Goal: Task Accomplishment & Management: Use online tool/utility

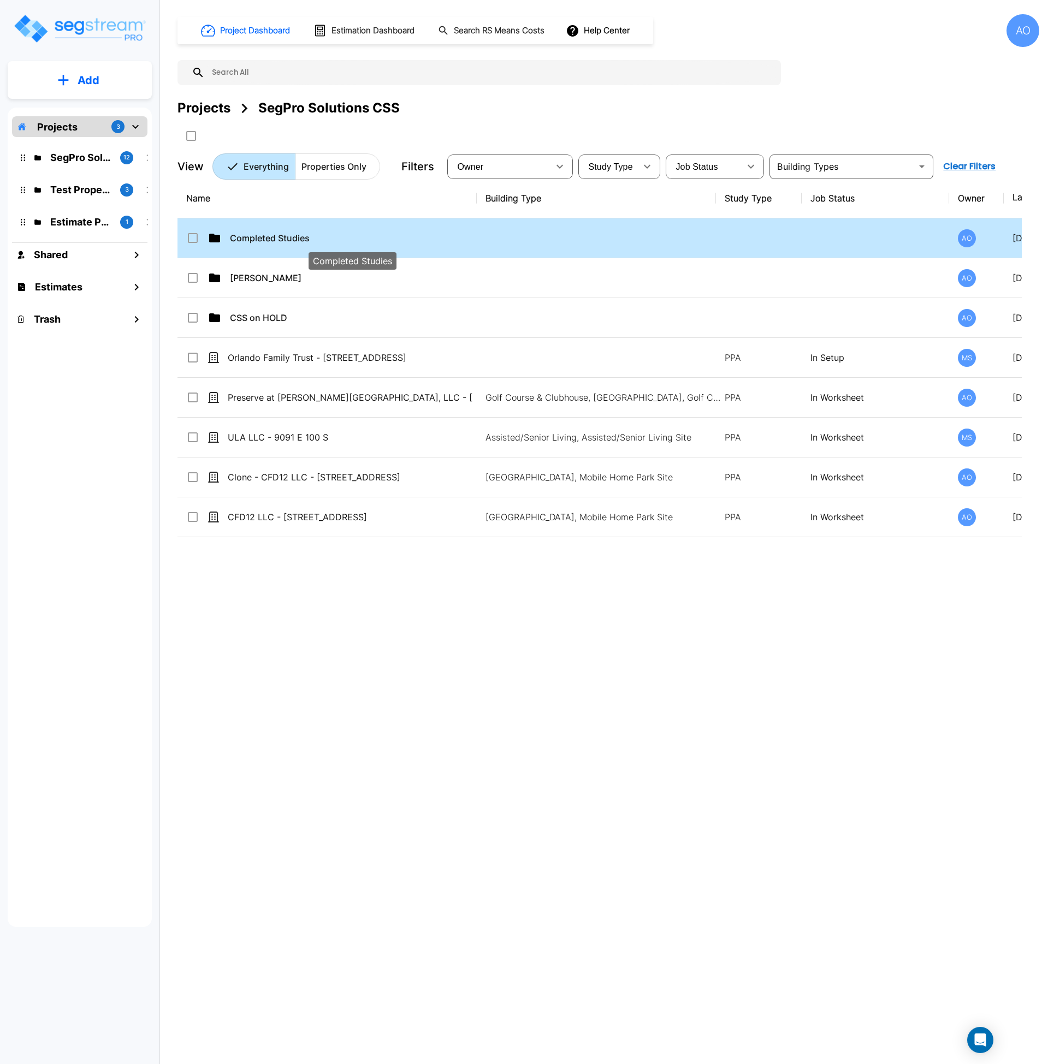
click at [268, 235] on p "Completed Studies" at bounding box center [352, 238] width 245 height 13
checkbox input "true"
click at [268, 235] on p "Completed Studies" at bounding box center [352, 238] width 245 height 13
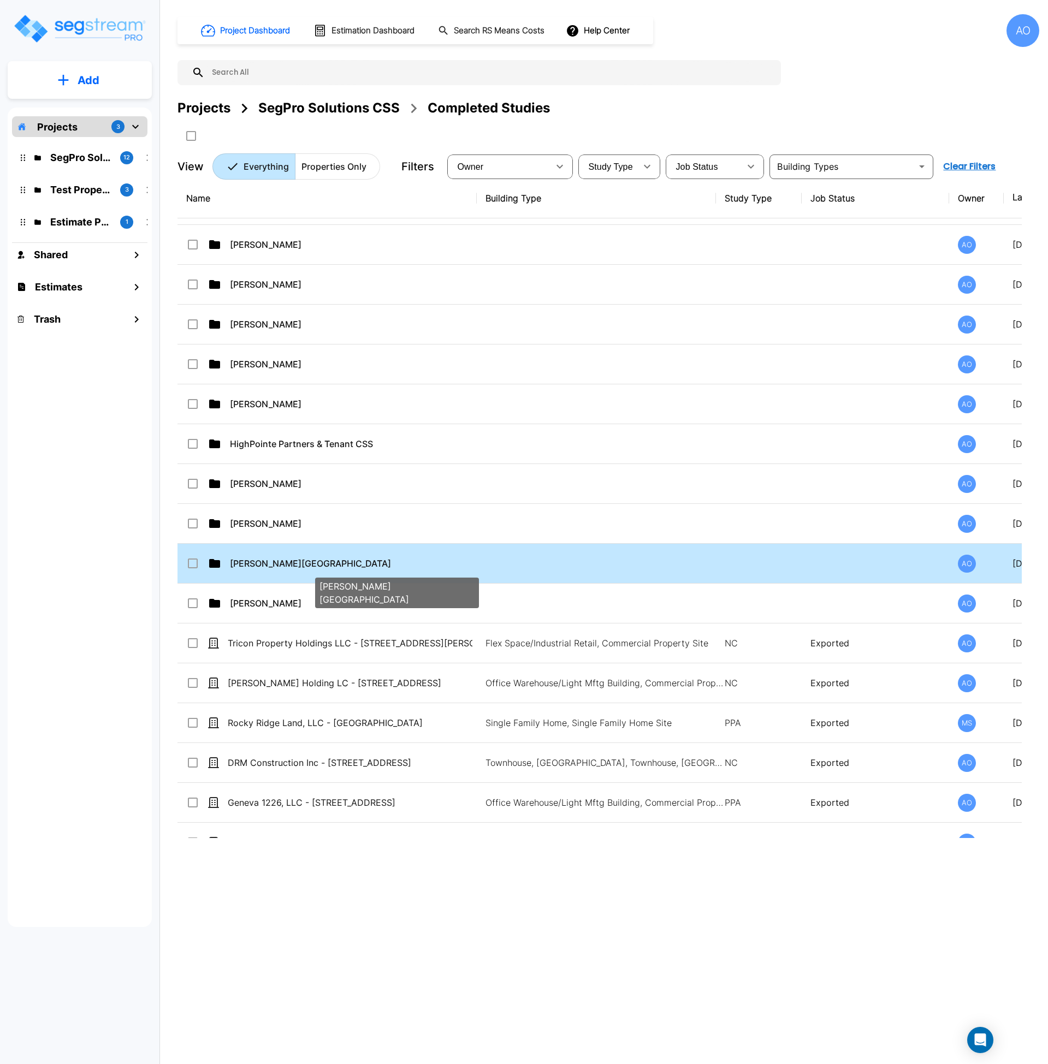
scroll to position [887, 0]
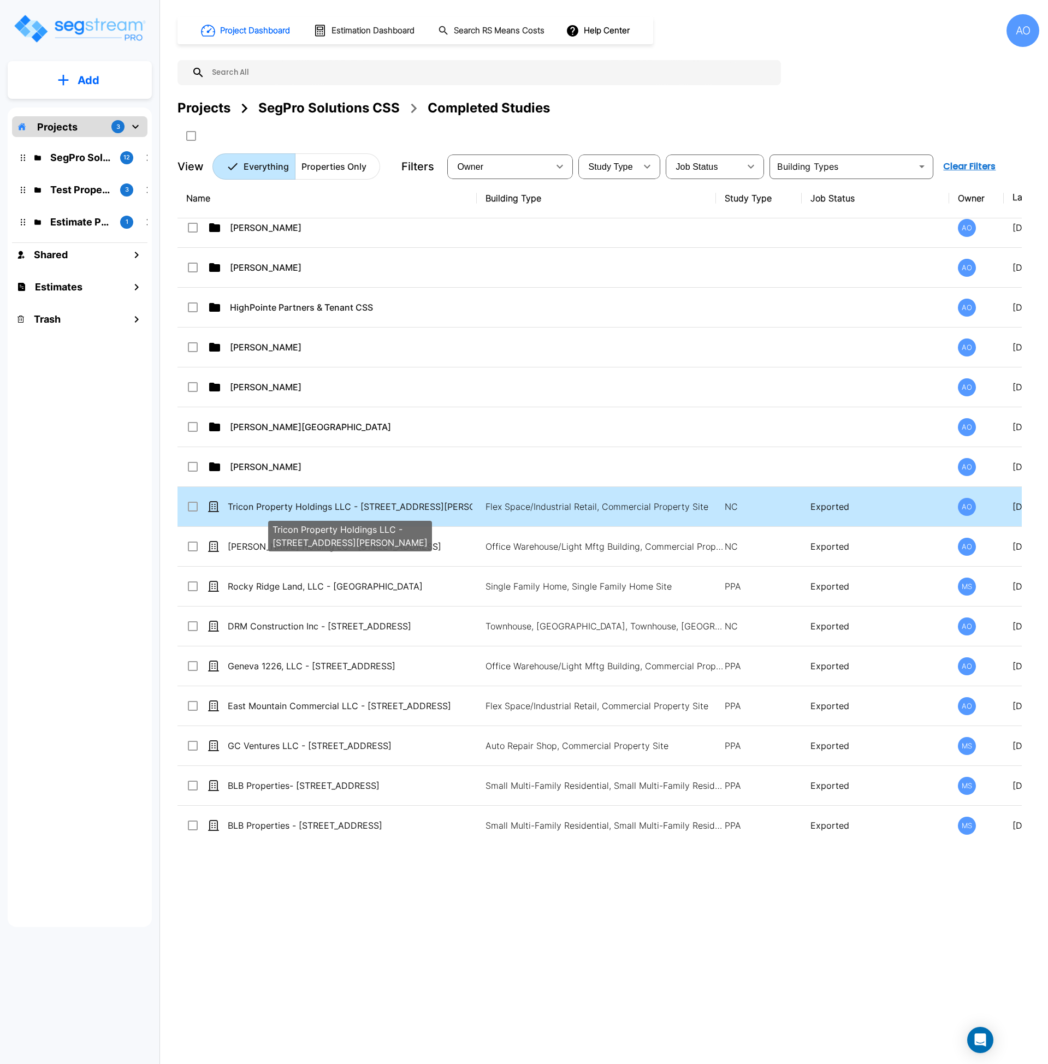
click at [331, 512] on p "Tricon Property Holdings LLC - 4919 Laster Street" at bounding box center [350, 506] width 245 height 13
click at [331, 512] on p "Tricon Property Holdings LLC - [STREET_ADDRESS][PERSON_NAME]" at bounding box center [350, 506] width 245 height 13
checkbox input "true"
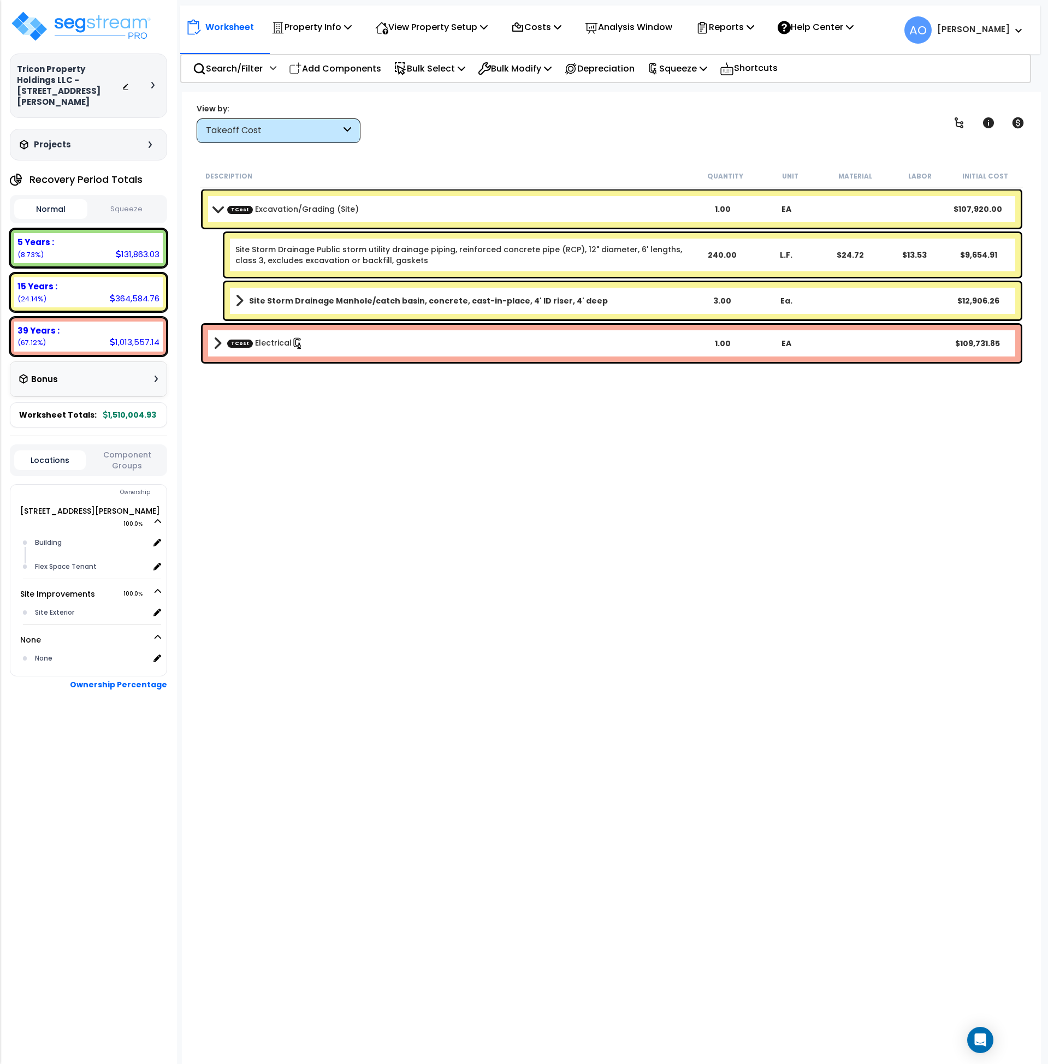
click at [138, 200] on button "Squeeze" at bounding box center [126, 209] width 73 height 19
click at [823, 527] on div "Description Quantity Unit Material Labor Squeeze Cost TCost Excavation/Grading …" at bounding box center [611, 521] width 827 height 713
click at [76, 25] on img at bounding box center [81, 26] width 142 height 33
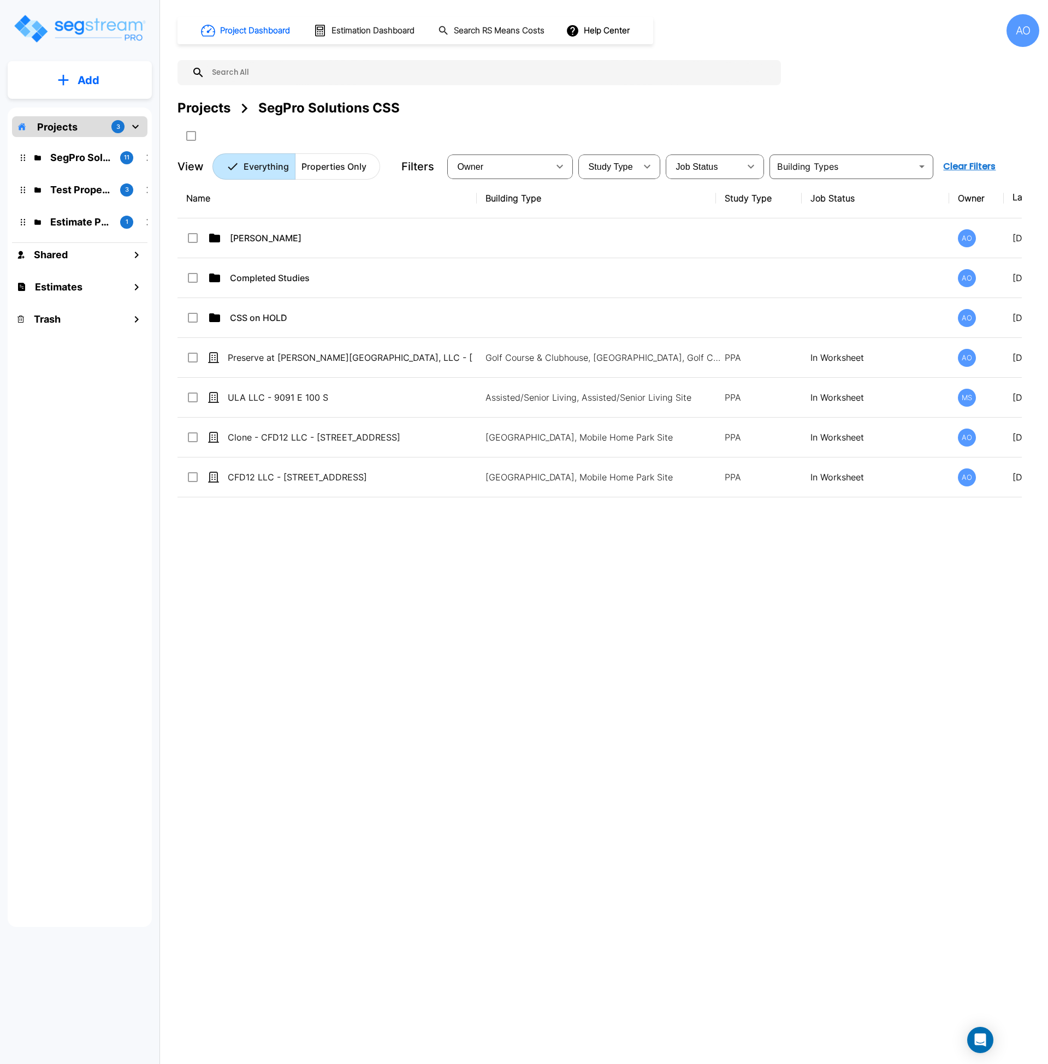
click at [355, 573] on div "Name Building Type Study Type Job Status Owner Last Modified Action Anjalie AO …" at bounding box center [599, 509] width 844 height 660
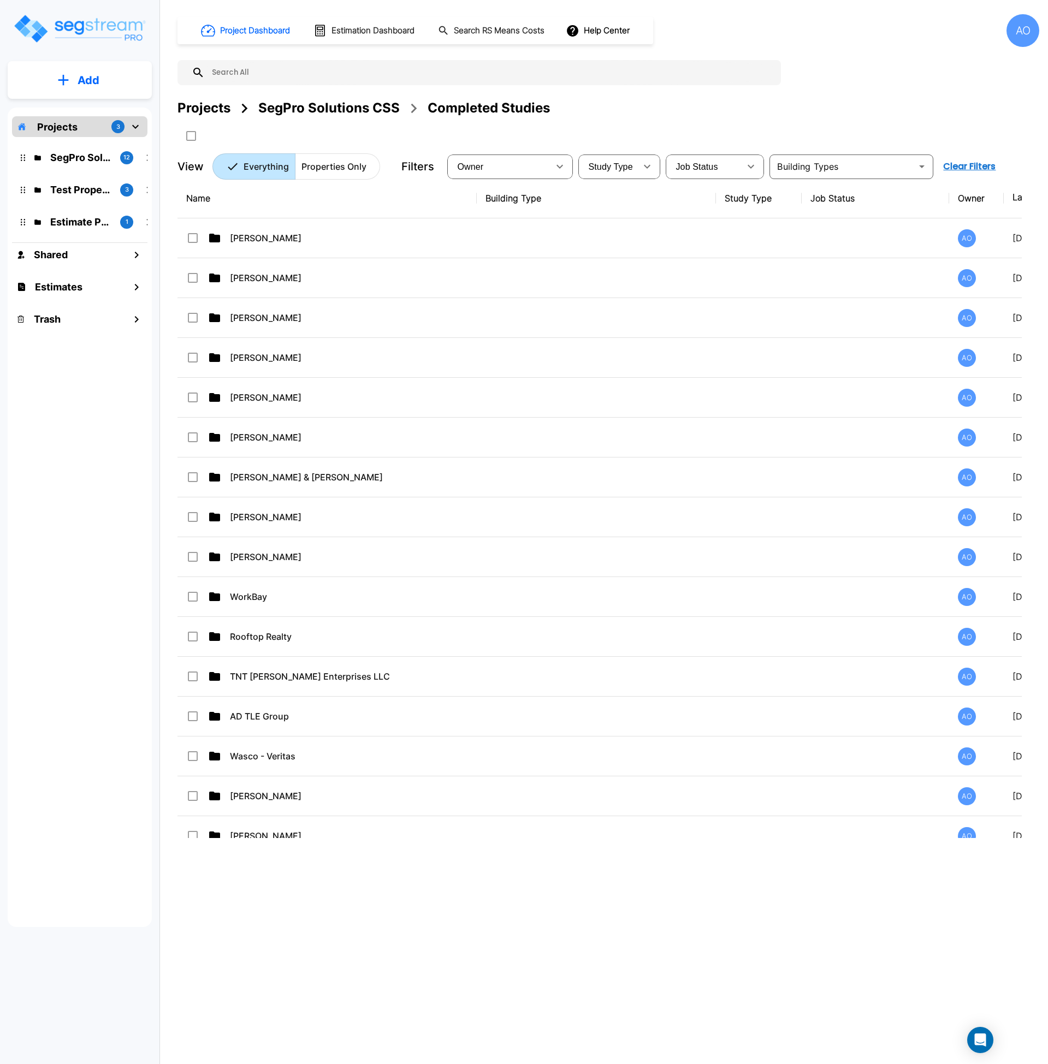
click at [312, 104] on div "SegPro Solutions CSS" at bounding box center [328, 108] width 141 height 20
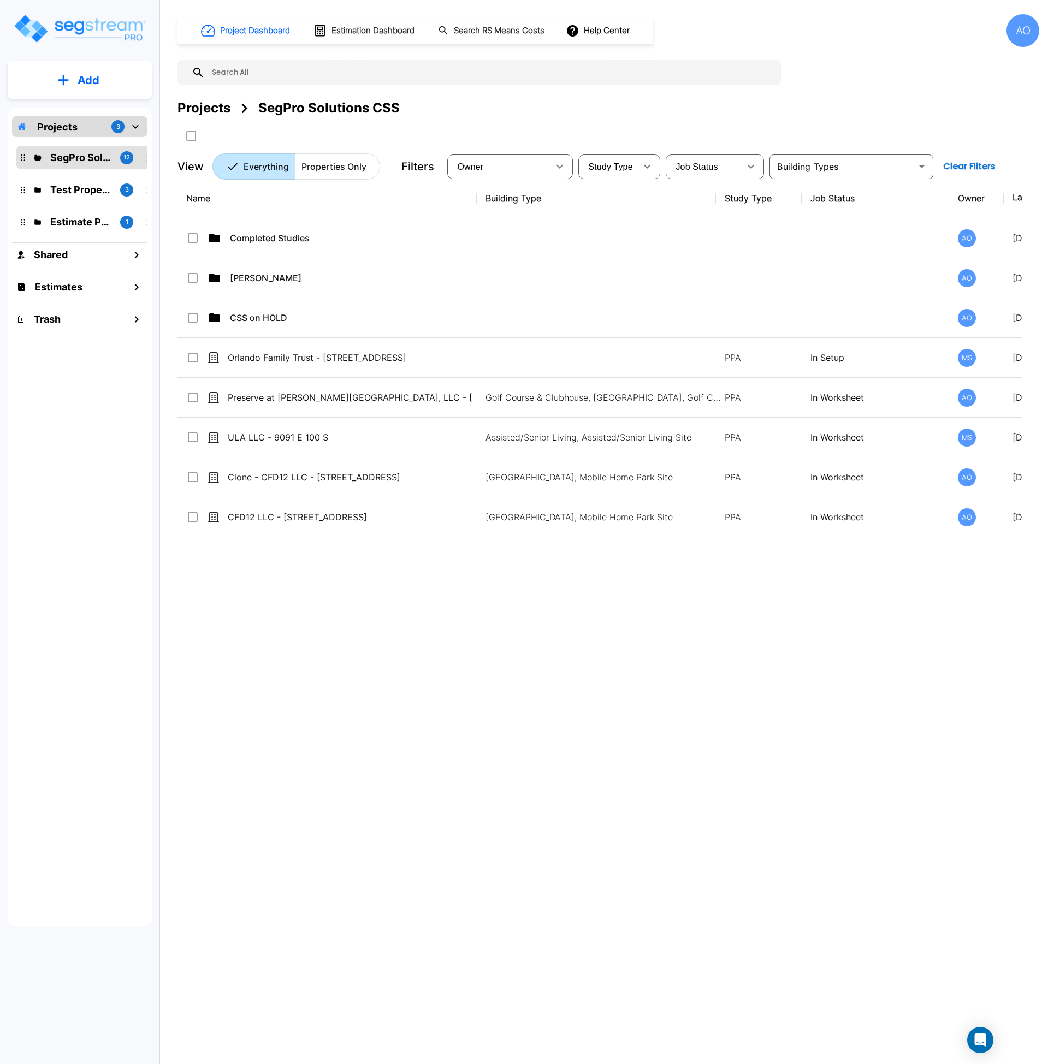
click at [438, 686] on div "Name Building Type Study Type Job Status Owner Last Modified Action Completed S…" at bounding box center [599, 509] width 844 height 660
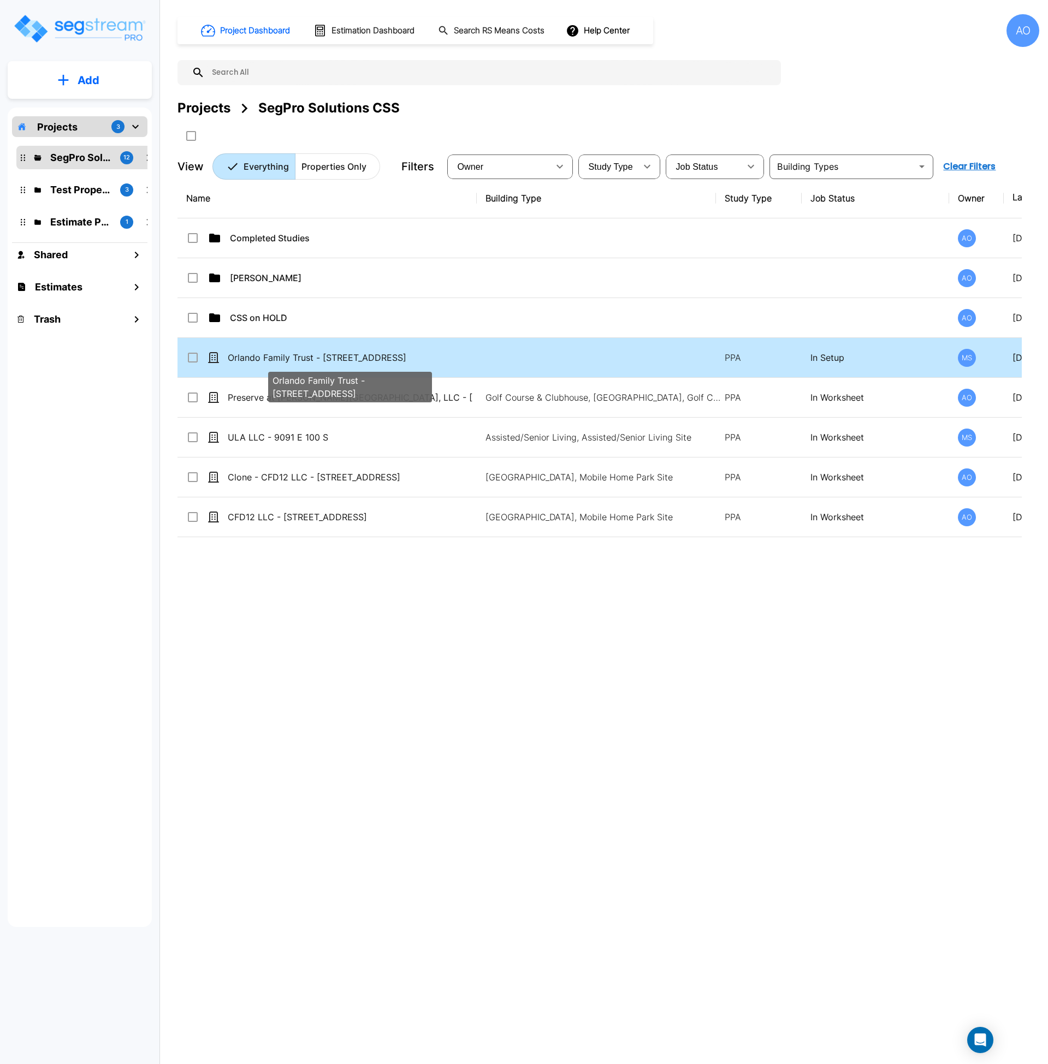
click at [361, 363] on p "Orlando Family Trust - 4190 Sunnyhill Dr" at bounding box center [350, 357] width 245 height 13
checkbox input "true"
click at [361, 362] on p "Orlando Family Trust - 4190 Sunnyhill Dr" at bounding box center [350, 357] width 245 height 13
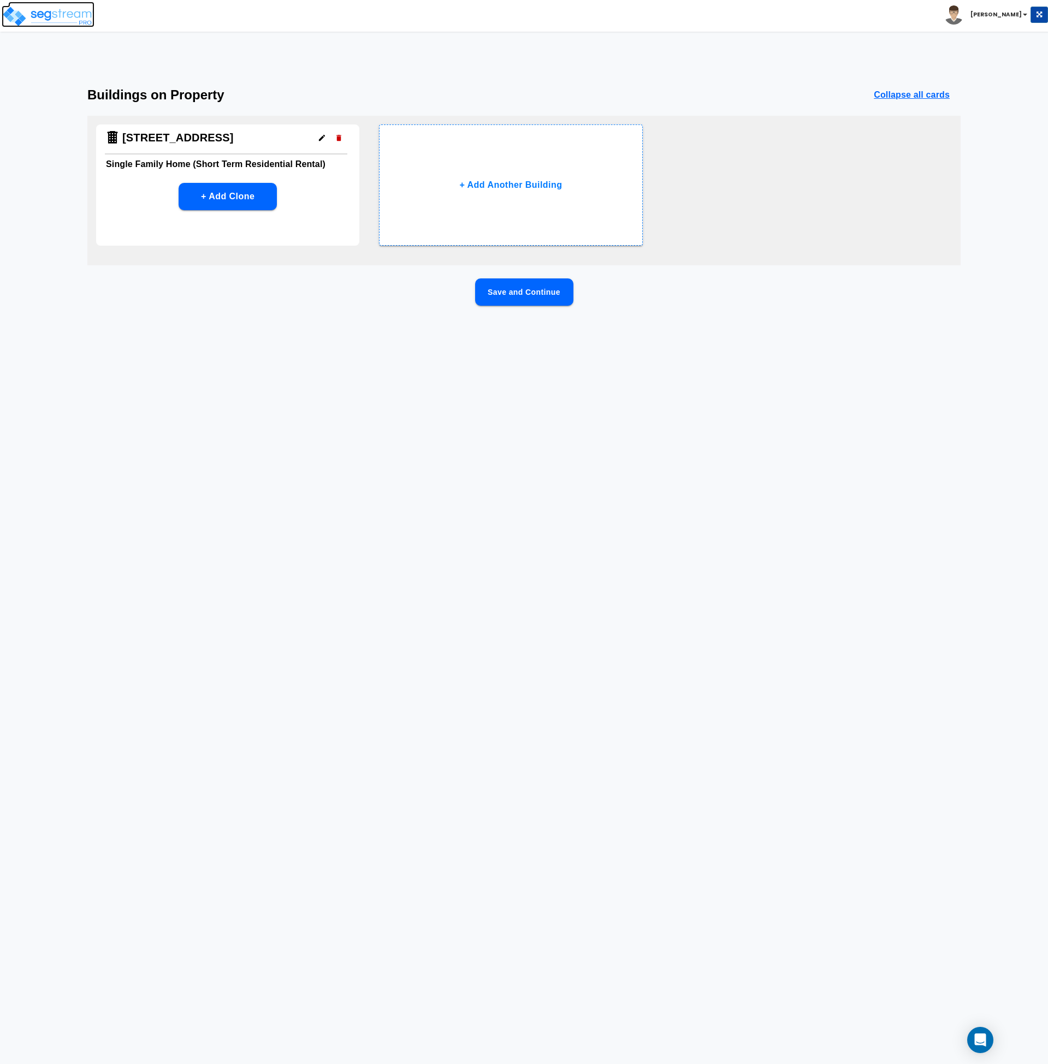
click at [52, 17] on img at bounding box center [48, 16] width 93 height 22
